Goal: Task Accomplishment & Management: Complete application form

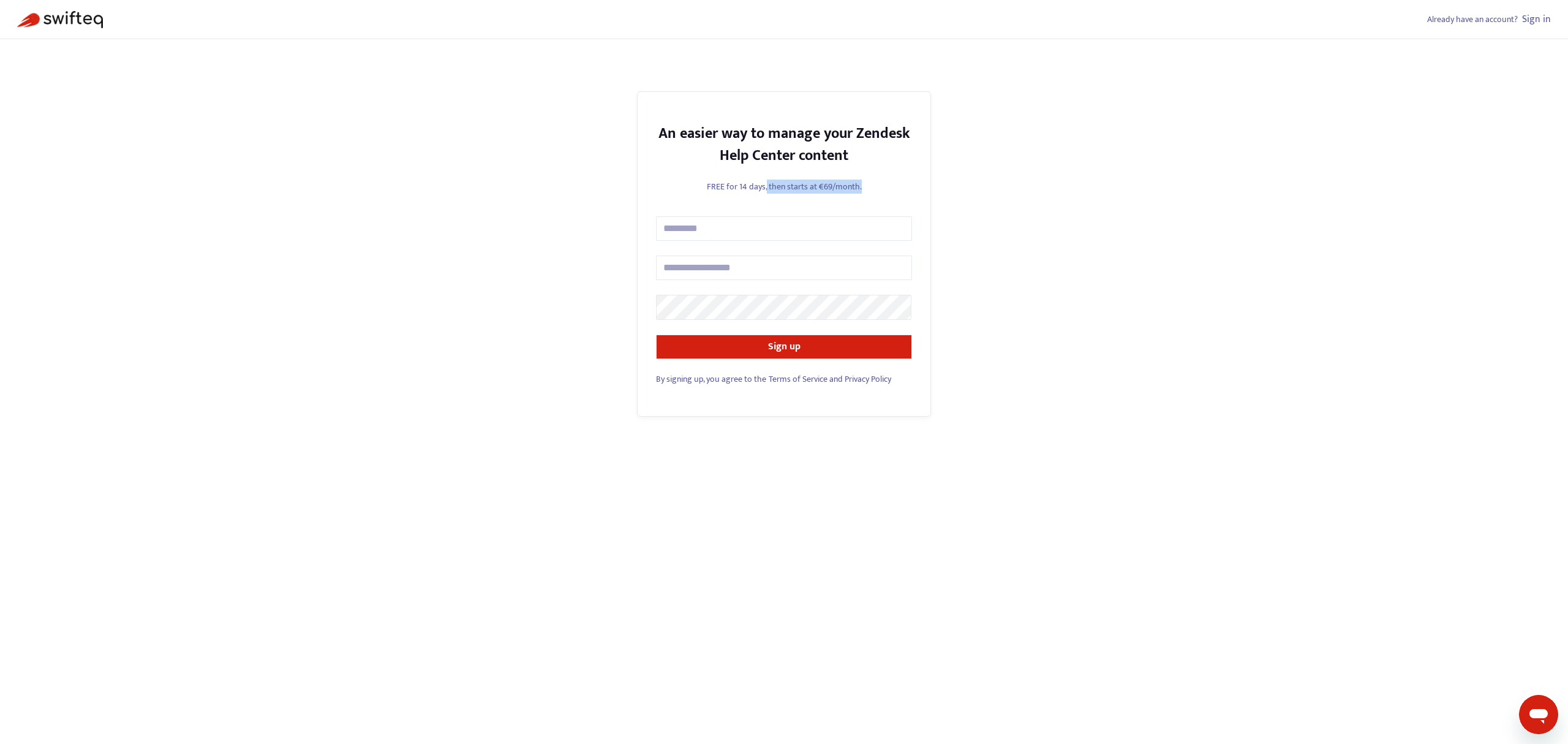
drag, startPoint x: 765, startPoint y: 184, endPoint x: 878, endPoint y: 184, distance: 113.0
click at [878, 184] on p "FREE for 14 days, then starts at €69/month." at bounding box center [784, 187] width 256 height 13
click at [744, 378] on span "By signing up, you agree to the" at bounding box center [711, 379] width 110 height 14
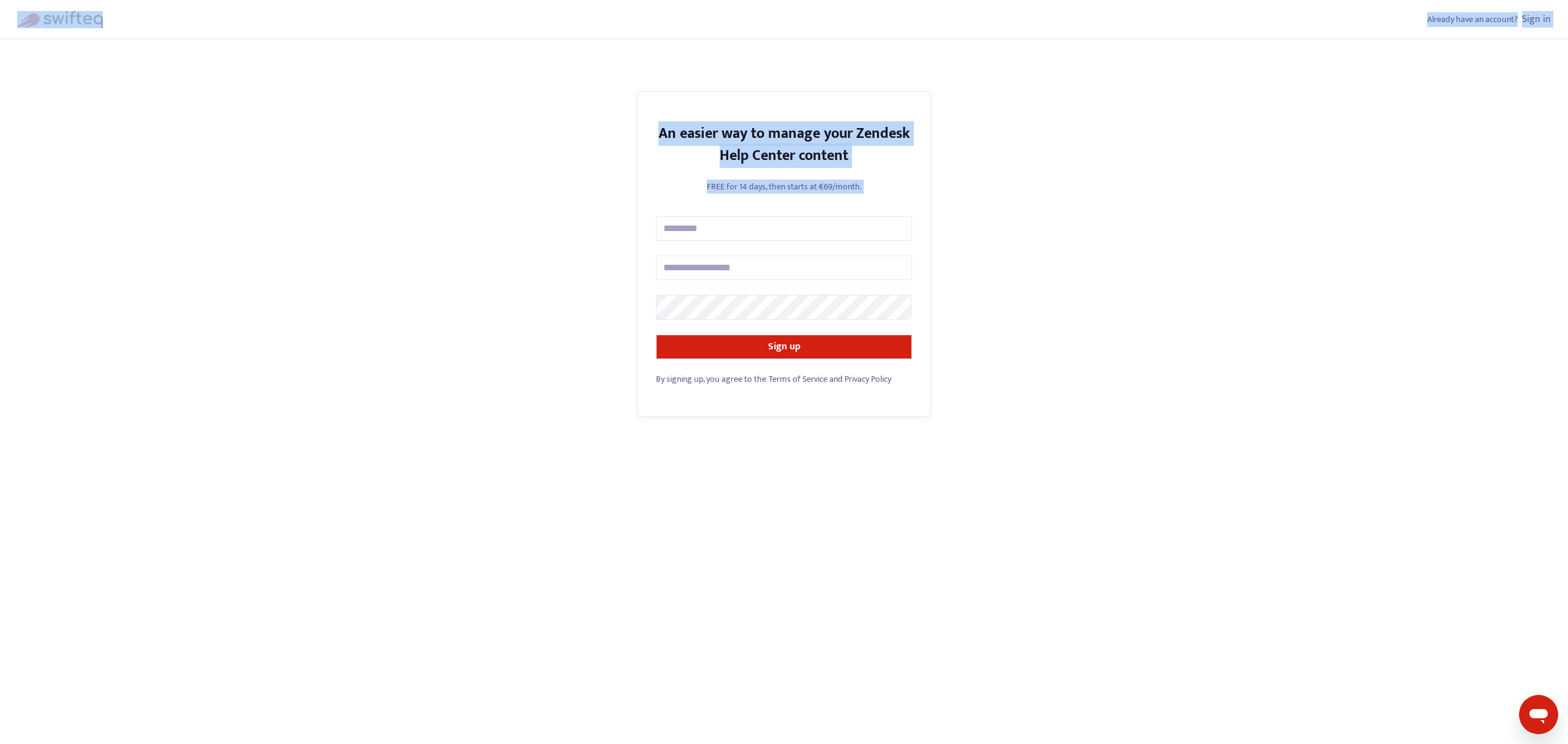
click at [743, 378] on span "By signing up, you agree to the" at bounding box center [711, 379] width 110 height 14
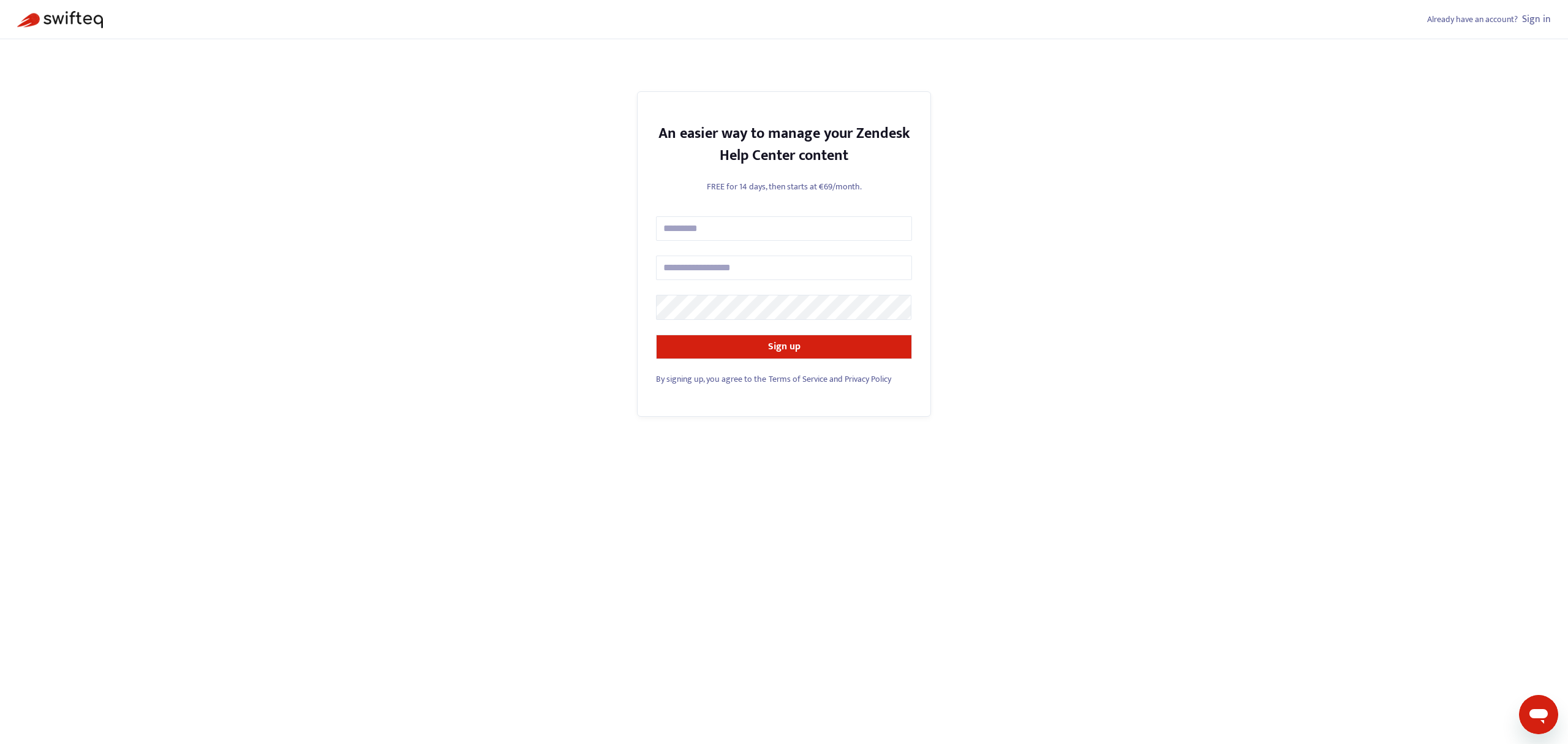
click at [822, 180] on p "FREE for 14 days, then starts at €69/month." at bounding box center [784, 187] width 256 height 13
click at [806, 187] on p "FREE for 14 days, then starts at €69/month." at bounding box center [784, 187] width 256 height 13
drag, startPoint x: 765, startPoint y: 185, endPoint x: 937, endPoint y: 185, distance: 172.0
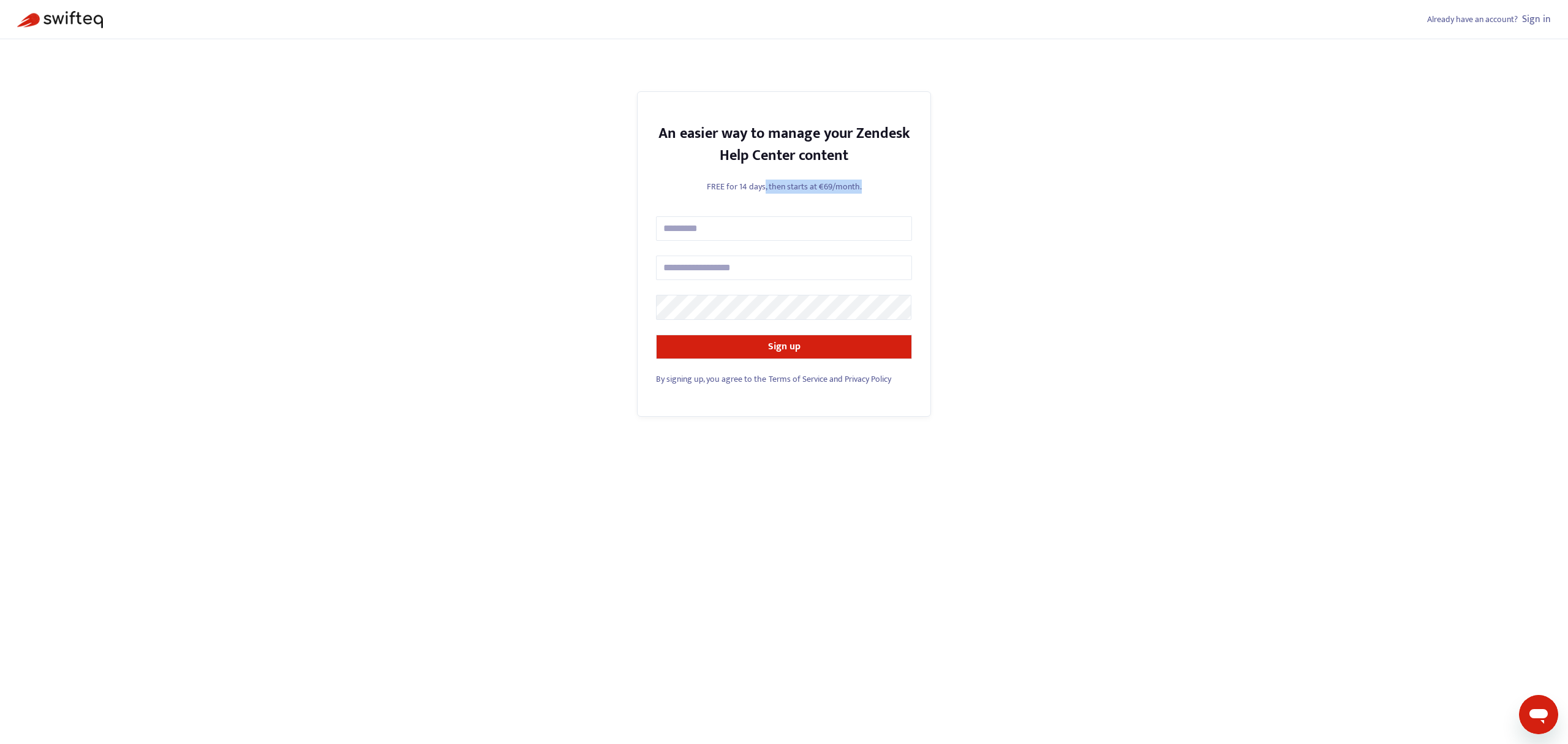
click at [937, 185] on div "Already have an account? Sign in An easier way to manage your Zendesk Help Cent…" at bounding box center [784, 372] width 1568 height 744
click at [913, 191] on div "An easier way to manage your Zendesk Help Center content FREE for 14 days, then…" at bounding box center [784, 254] width 294 height 326
drag, startPoint x: 885, startPoint y: 153, endPoint x: 700, endPoint y: 133, distance: 186.1
click at [700, 133] on div "An easier way to manage your Zendesk Help Center content" at bounding box center [784, 145] width 256 height 44
